Goal: Check status: Check status

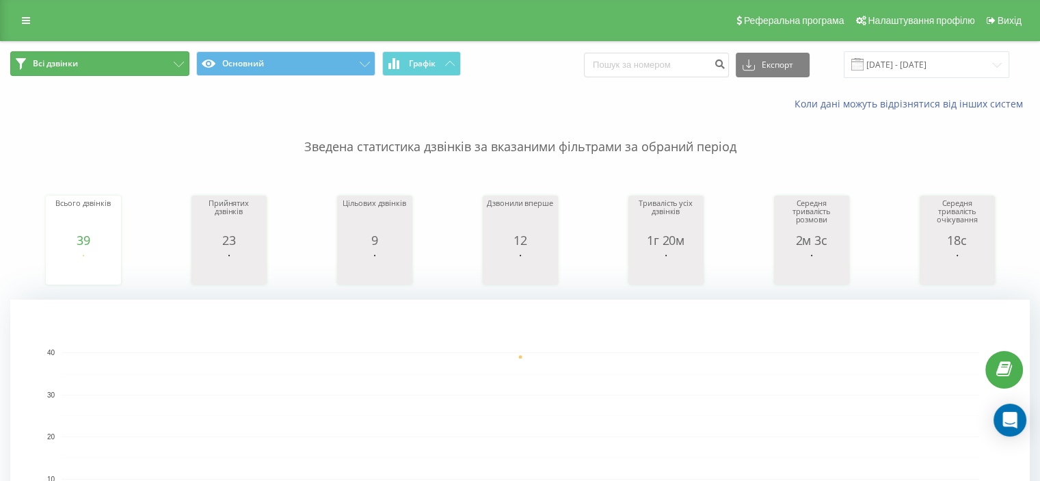
click at [181, 70] on button "Всі дзвінки" at bounding box center [99, 63] width 179 height 25
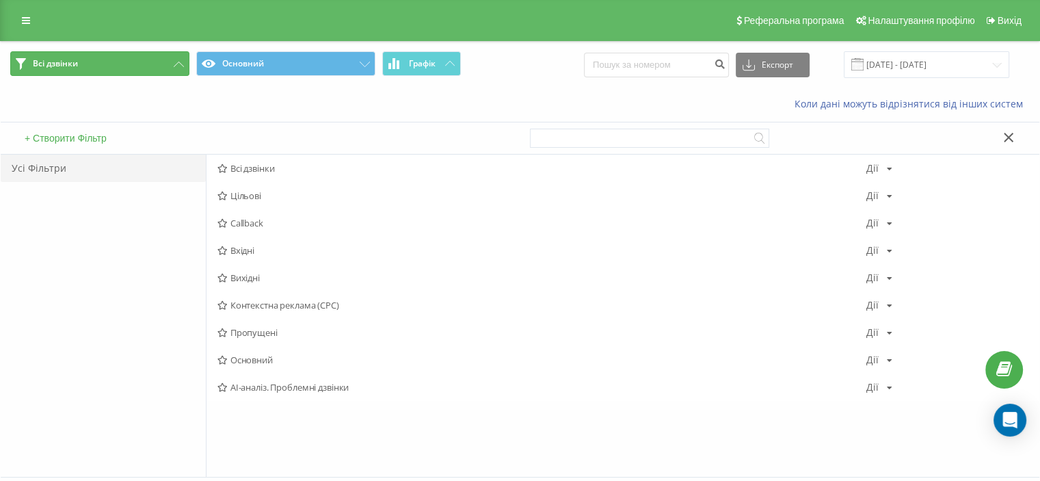
click at [178, 67] on button "Всі дзвінки" at bounding box center [99, 63] width 179 height 25
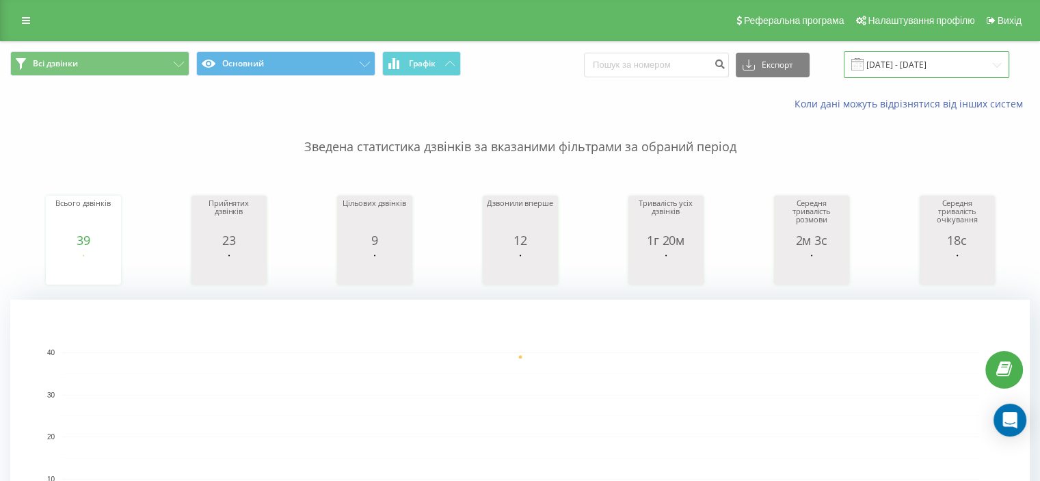
click at [911, 66] on input "21.08.2025 - 21.08.2025" at bounding box center [927, 64] width 166 height 27
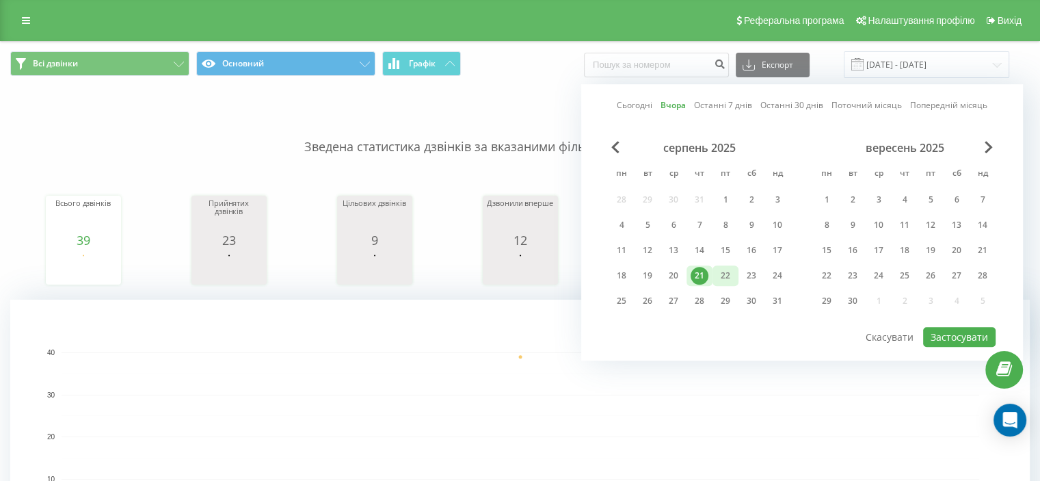
click at [727, 278] on div "22" at bounding box center [726, 276] width 18 height 18
click at [970, 328] on button "Застосувати" at bounding box center [959, 337] width 73 height 20
type input "22.08.2025 - 22.08.2025"
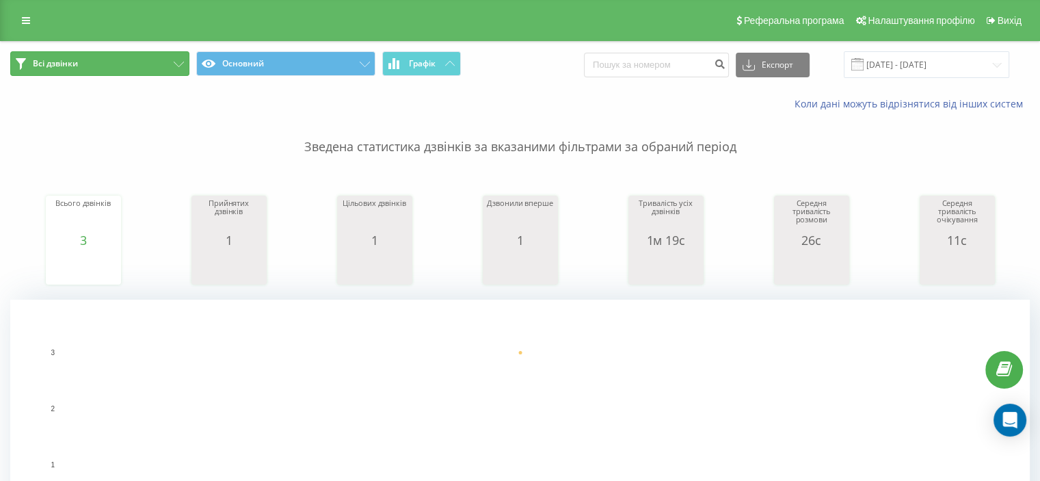
click at [49, 64] on span "Всі дзвінки" at bounding box center [55, 63] width 45 height 11
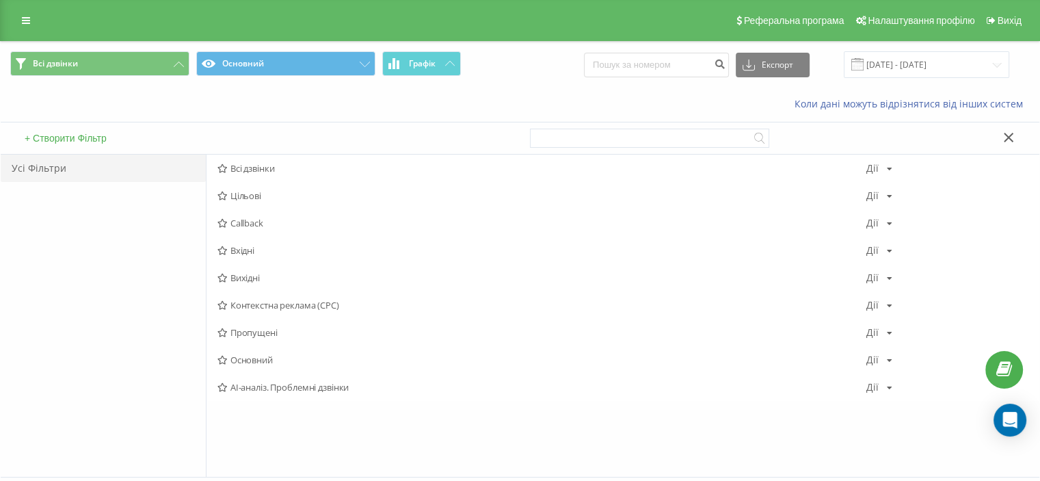
click at [44, 168] on div "Усі Фільтри" at bounding box center [103, 168] width 205 height 27
click at [1003, 139] on button at bounding box center [1009, 138] width 20 height 14
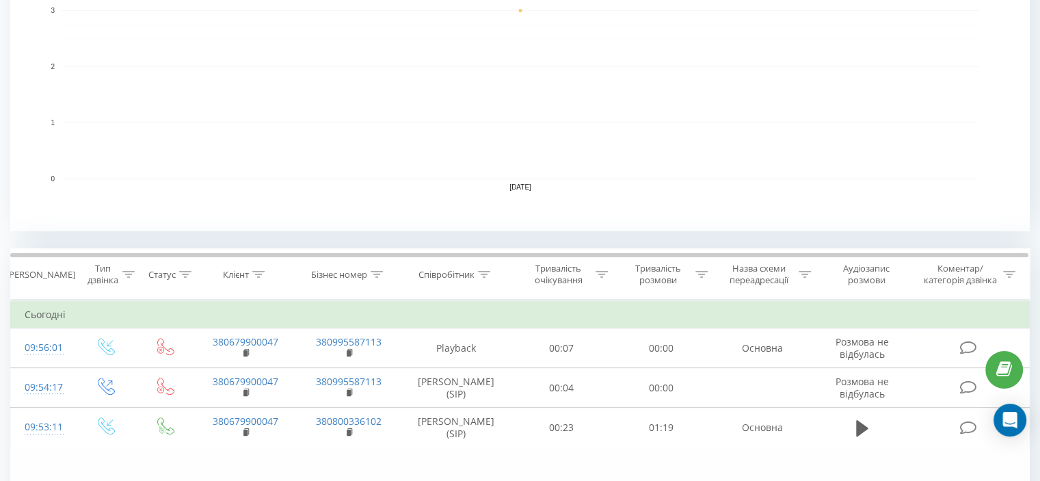
scroll to position [519, 0]
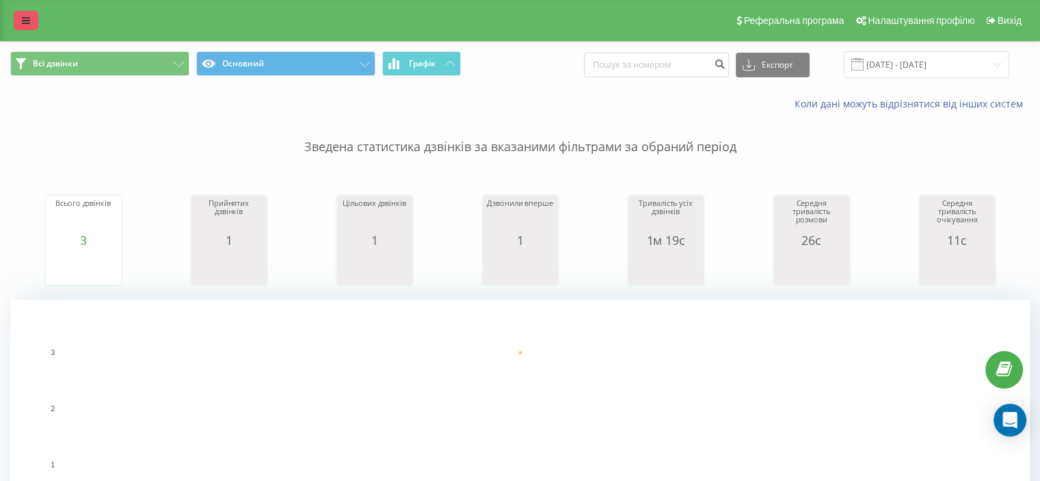
click at [19, 15] on link at bounding box center [26, 20] width 25 height 19
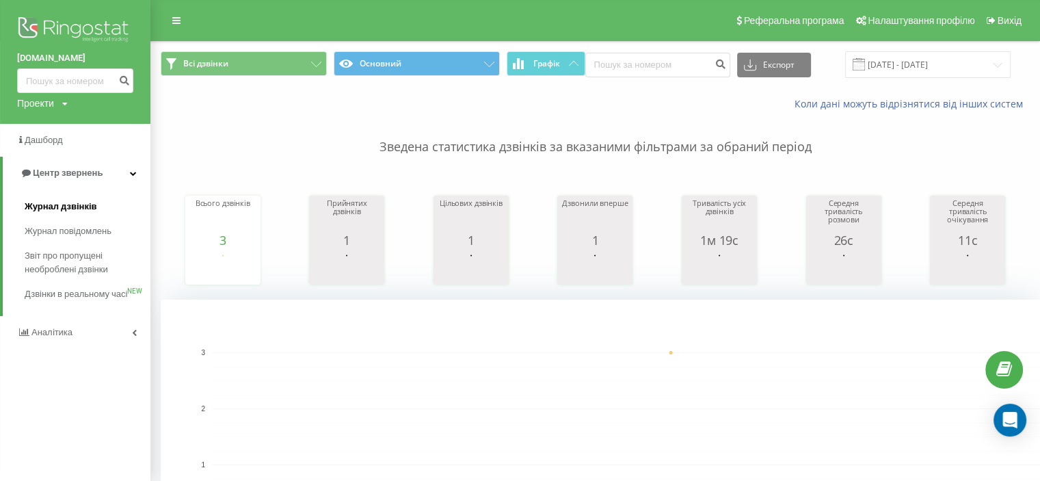
click at [70, 213] on link "Журнал дзвінків" at bounding box center [88, 206] width 126 height 25
click at [74, 205] on span "Журнал дзвінків" at bounding box center [61, 207] width 73 height 14
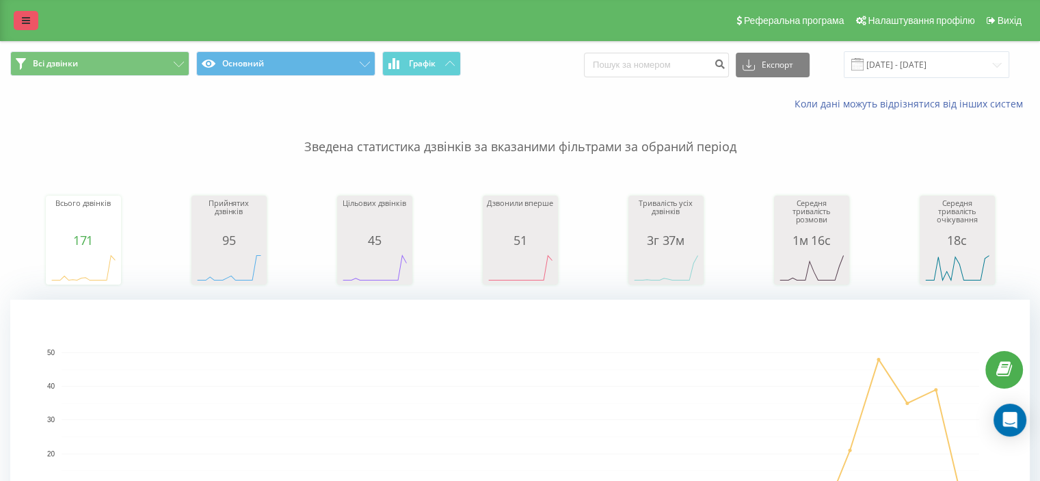
click at [17, 14] on link at bounding box center [26, 20] width 25 height 19
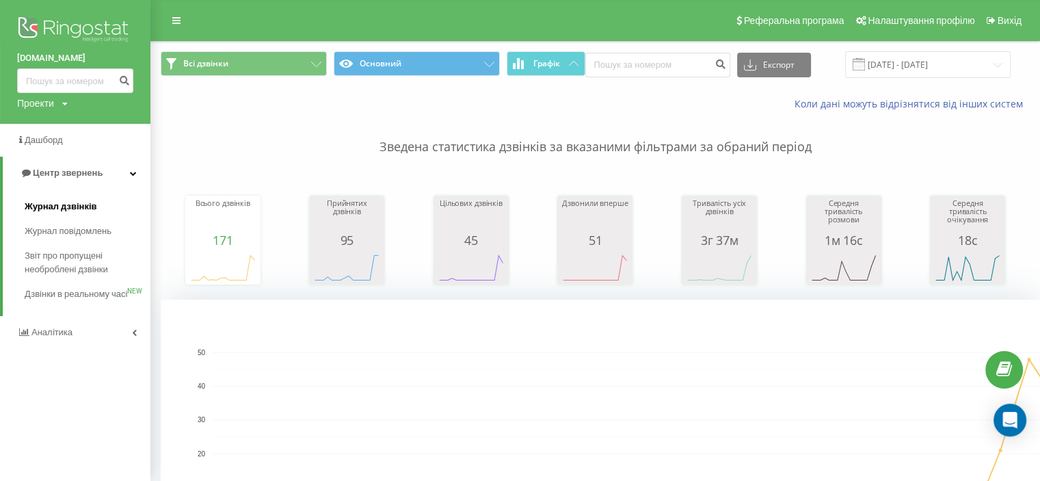
click at [87, 211] on span "Журнал дзвінків" at bounding box center [61, 207] width 73 height 14
click at [33, 202] on span "Журнал дзвінків" at bounding box center [61, 207] width 73 height 14
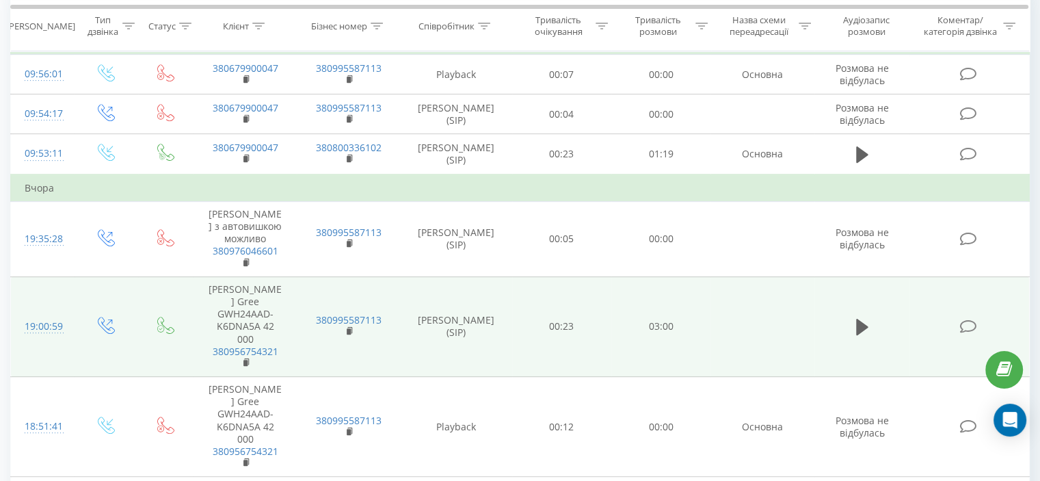
scroll to position [410, 0]
